Goal: Task Accomplishment & Management: Use online tool/utility

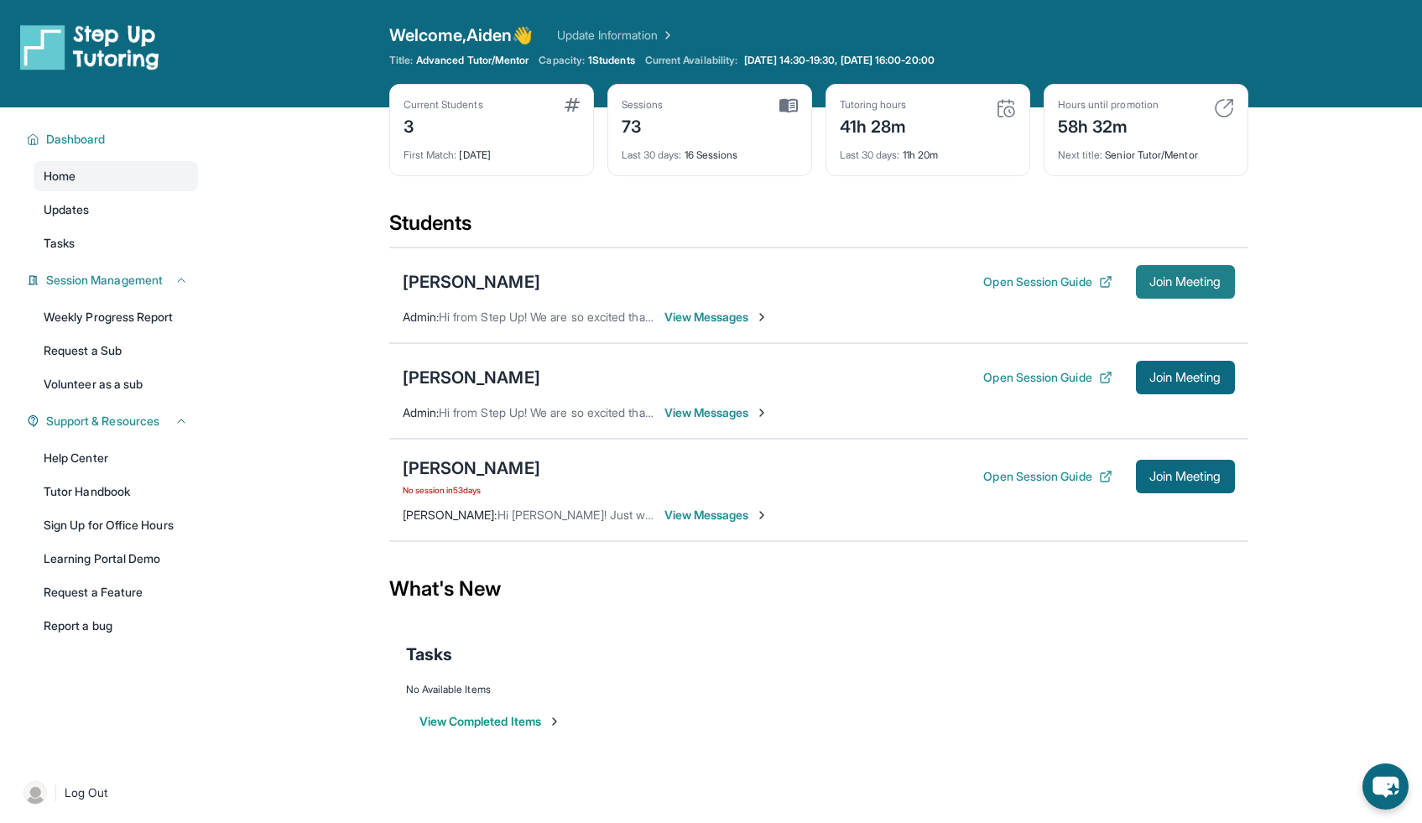
click at [1191, 287] on span "Join Meeting" at bounding box center [1185, 282] width 72 height 10
